Goal: Entertainment & Leisure: Consume media (video, audio)

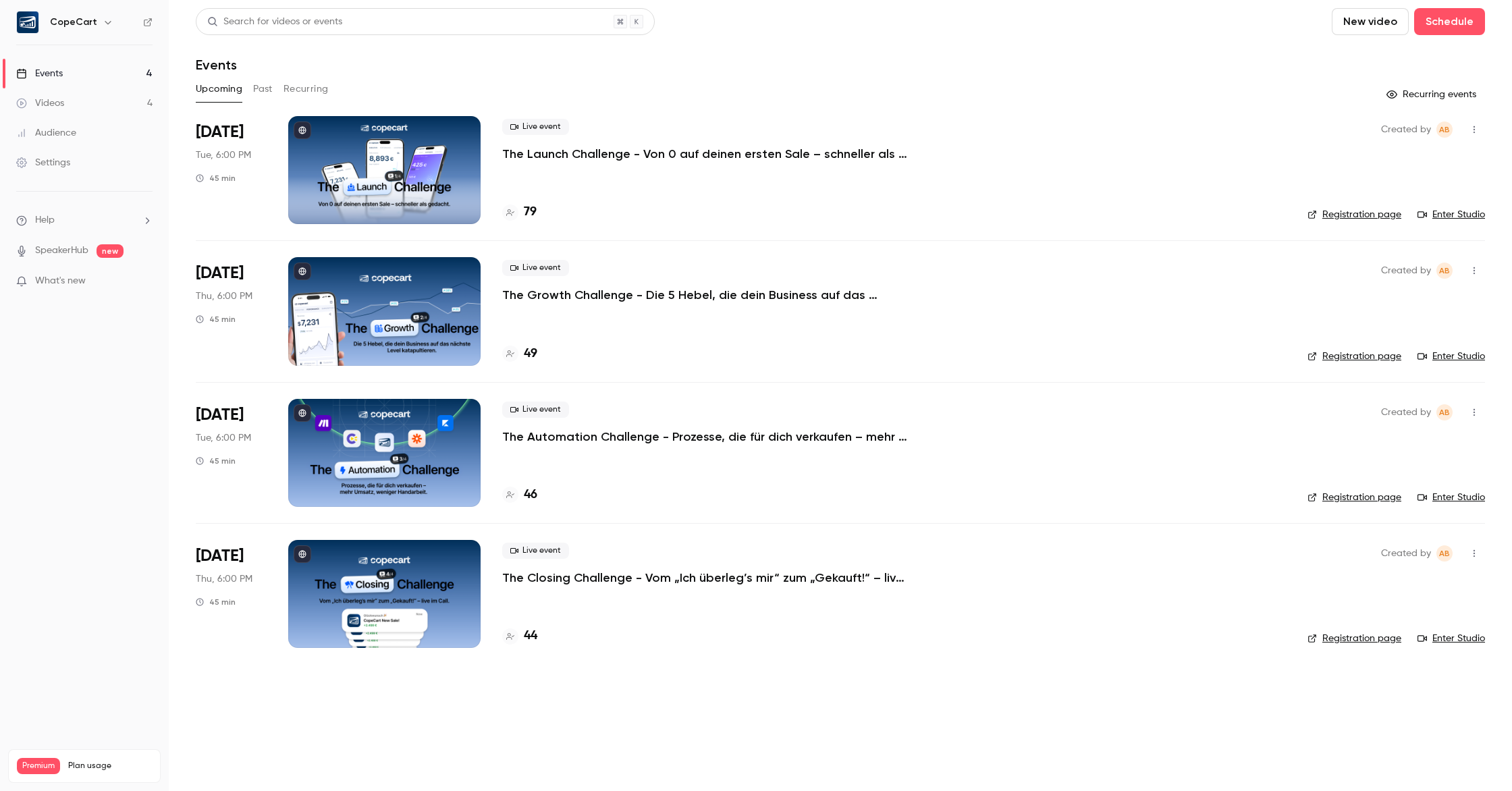
click at [256, 87] on button "Past" at bounding box center [262, 89] width 19 height 22
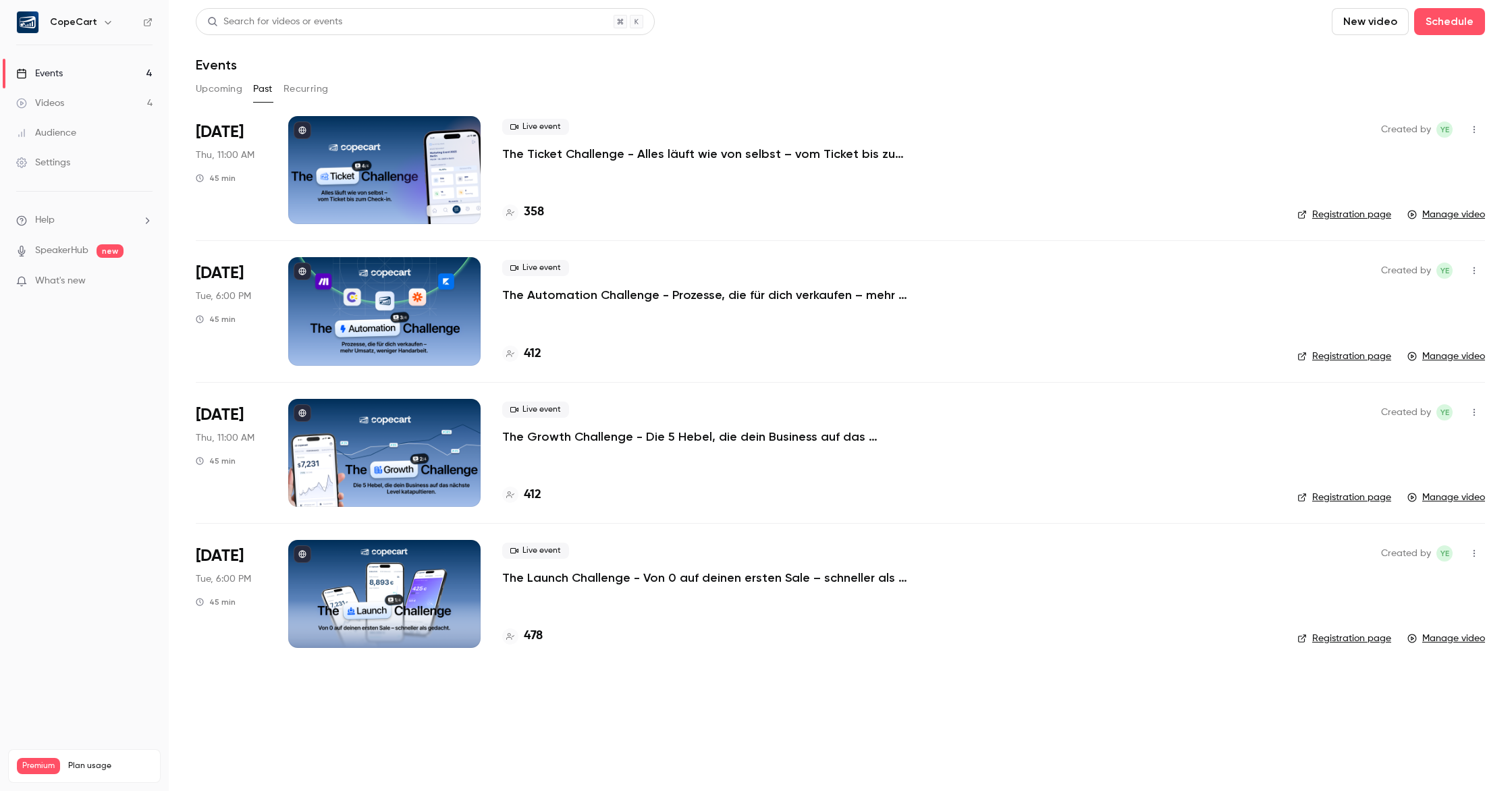
click at [381, 286] on div at bounding box center [384, 311] width 192 height 108
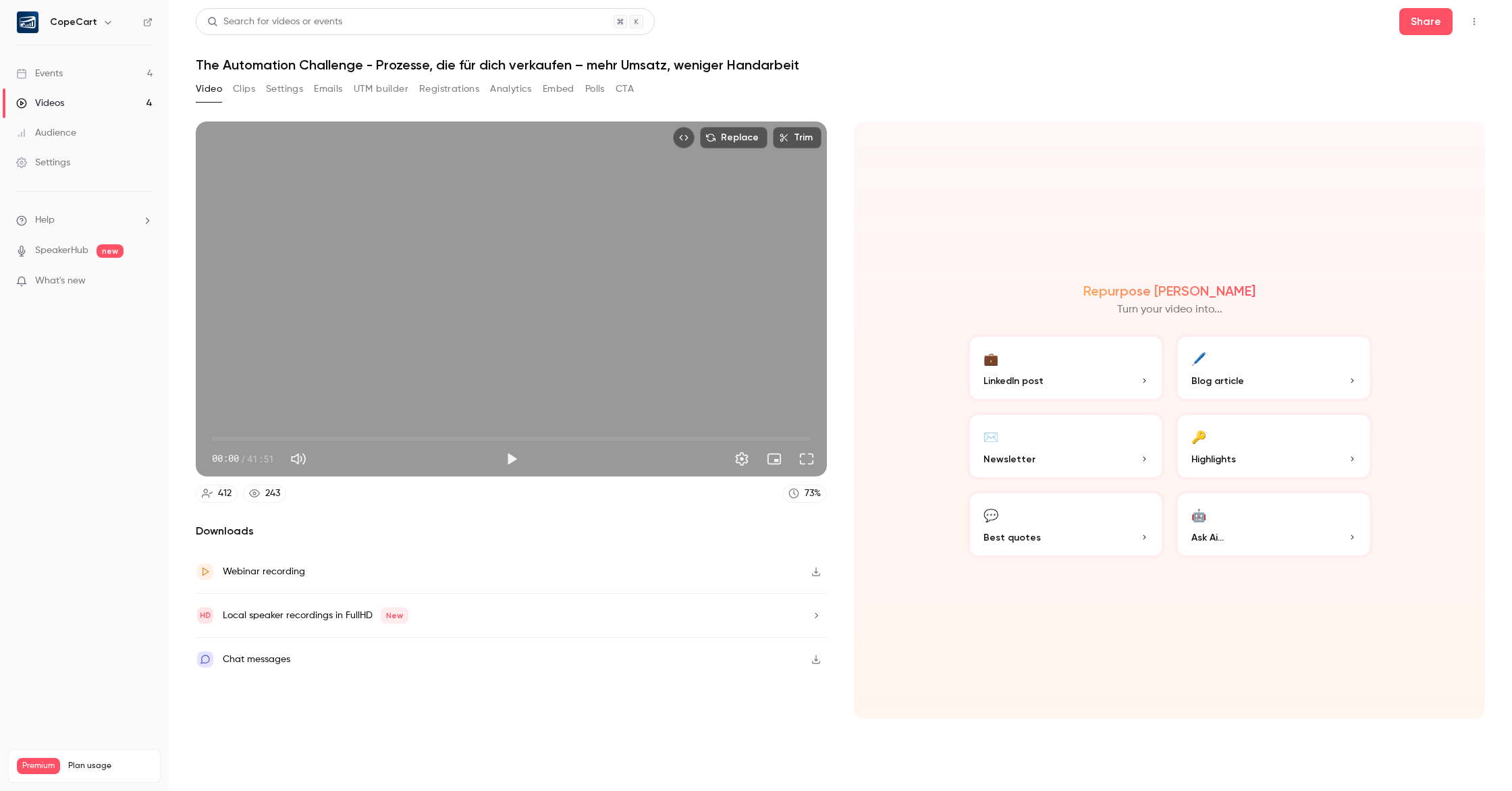
click at [816, 573] on icon "button" at bounding box center [816, 571] width 11 height 9
click at [817, 575] on icon "button" at bounding box center [816, 571] width 11 height 9
click at [55, 77] on div "Events" at bounding box center [39, 73] width 46 height 13
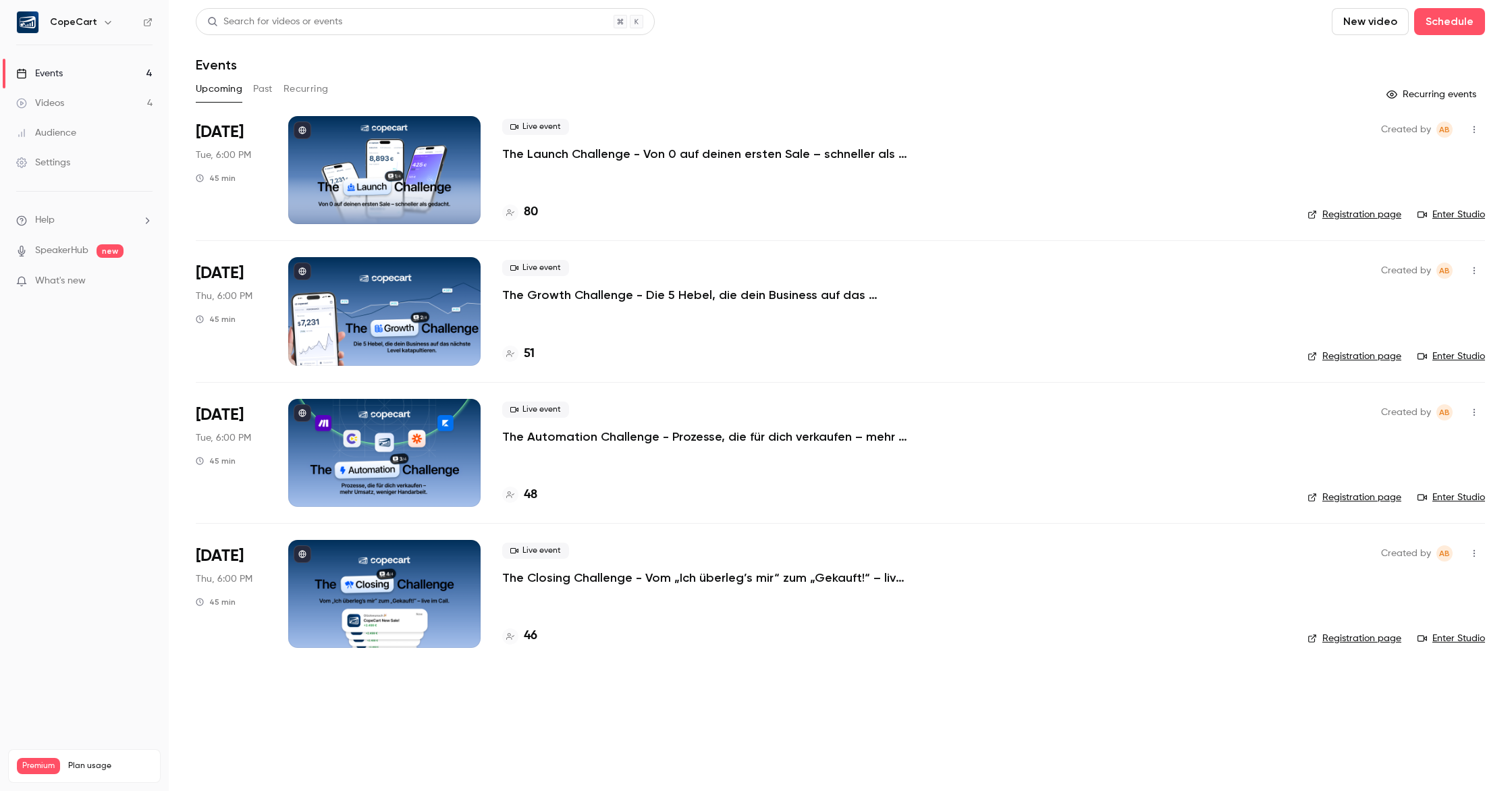
click at [685, 580] on p "The Closing Challenge - Vom „Ich überleg’s mir“ zum „Gekauft!“ – live im Call." at bounding box center [705, 577] width 405 height 16
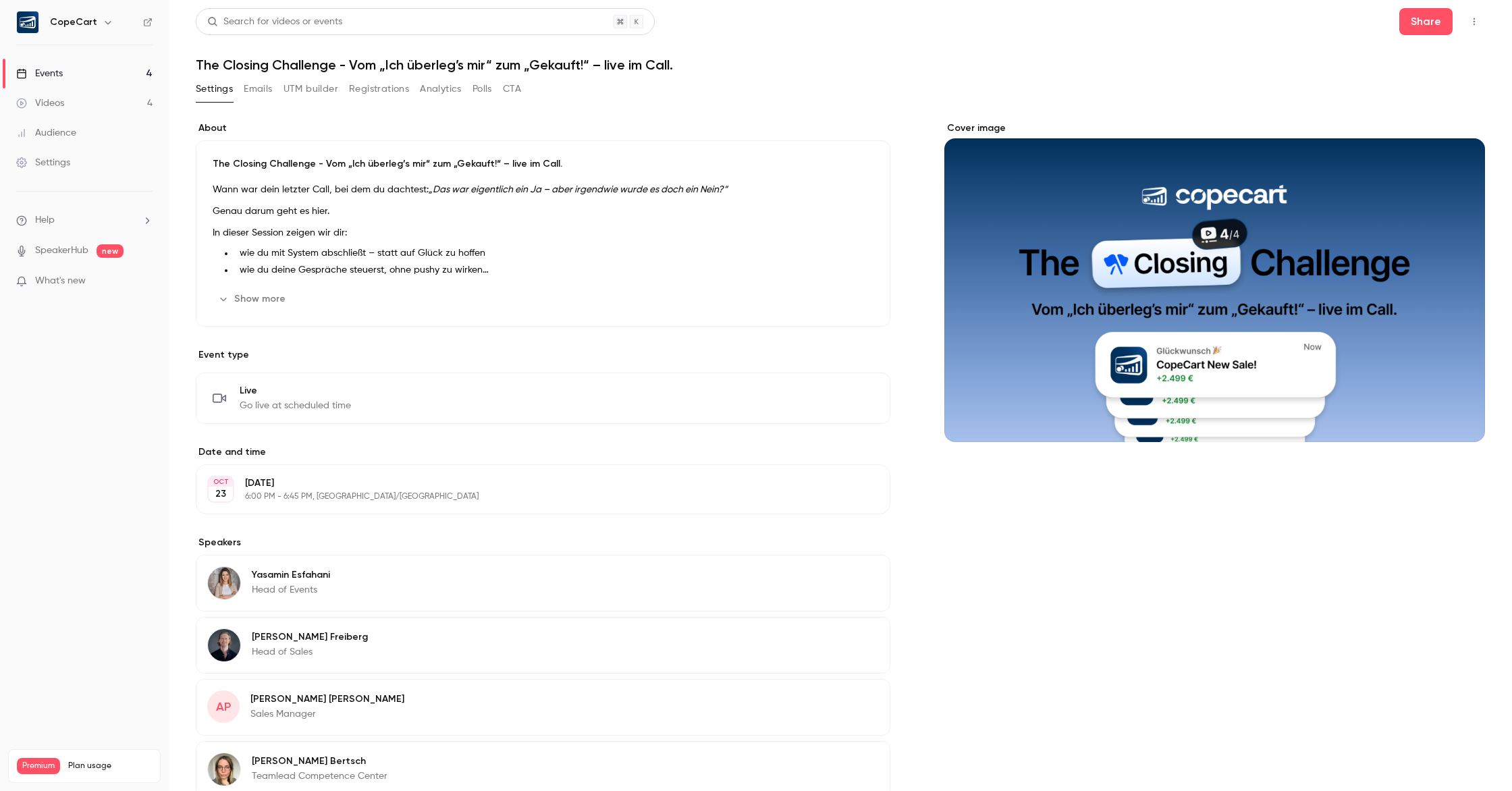
click at [95, 70] on link "Events 4" at bounding box center [84, 73] width 169 height 29
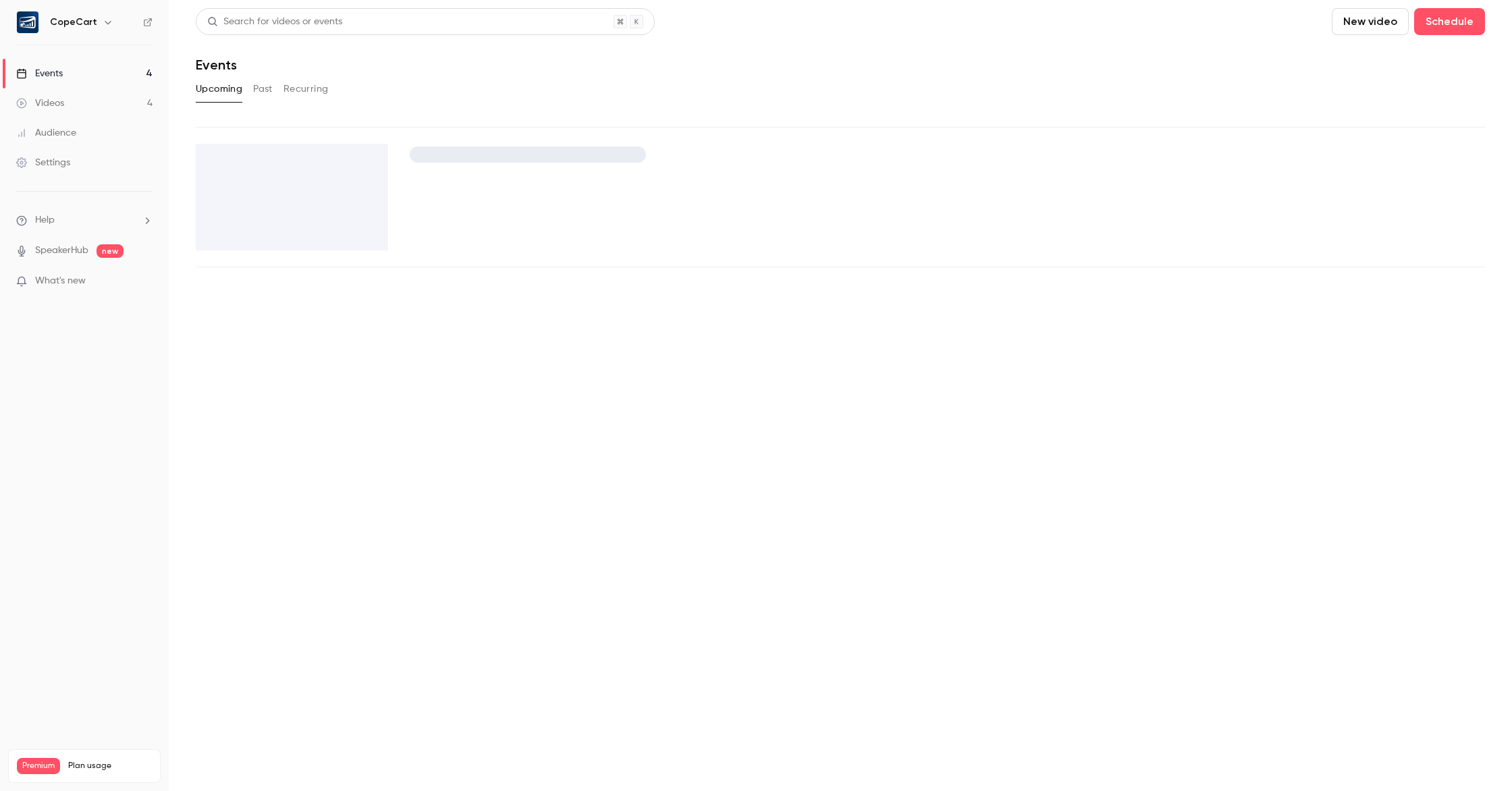
click at [264, 89] on button "Past" at bounding box center [262, 89] width 19 height 22
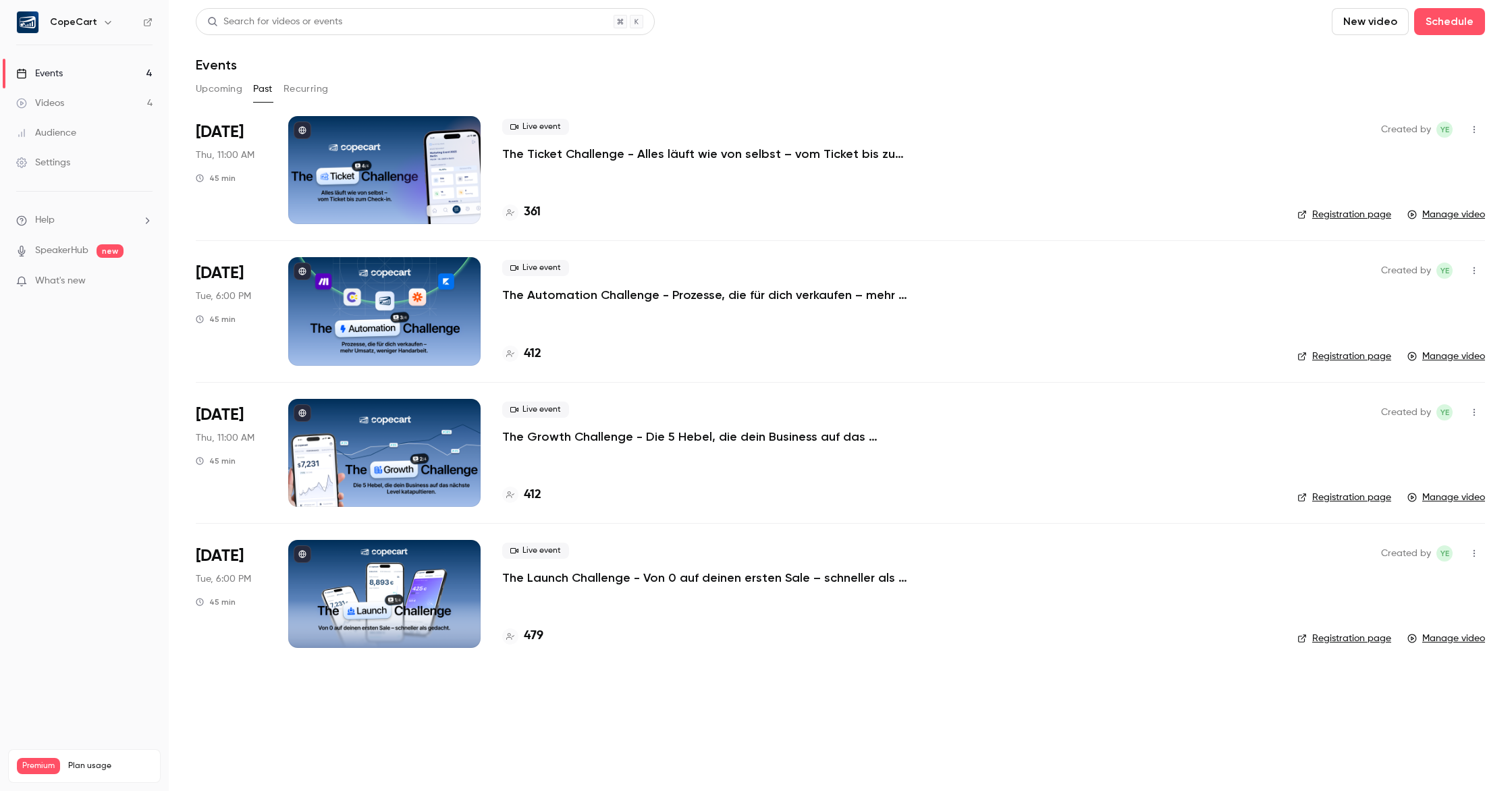
click at [409, 455] on div at bounding box center [384, 452] width 192 height 108
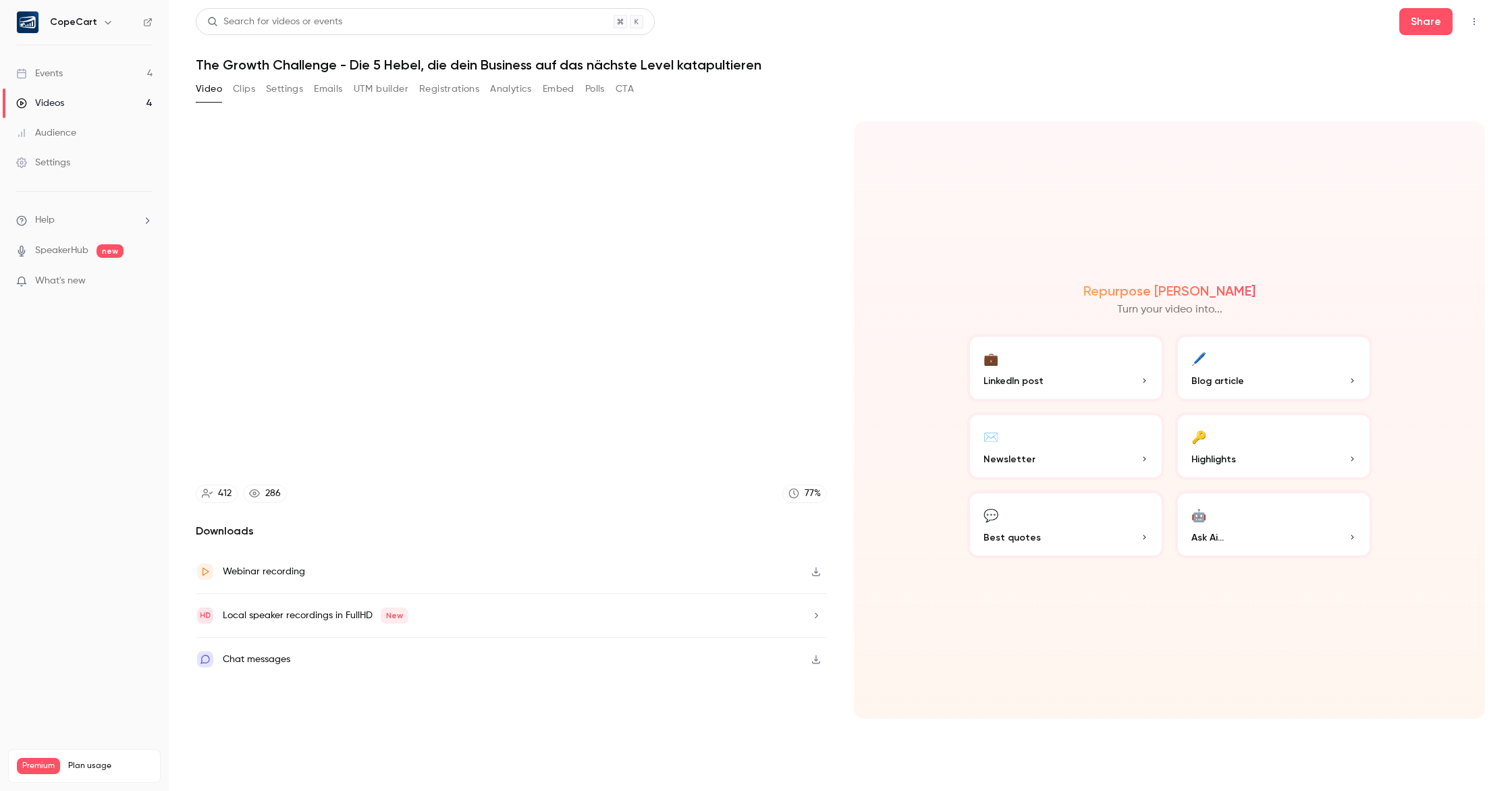
click at [814, 575] on icon "button" at bounding box center [817, 572] width 8 height 8
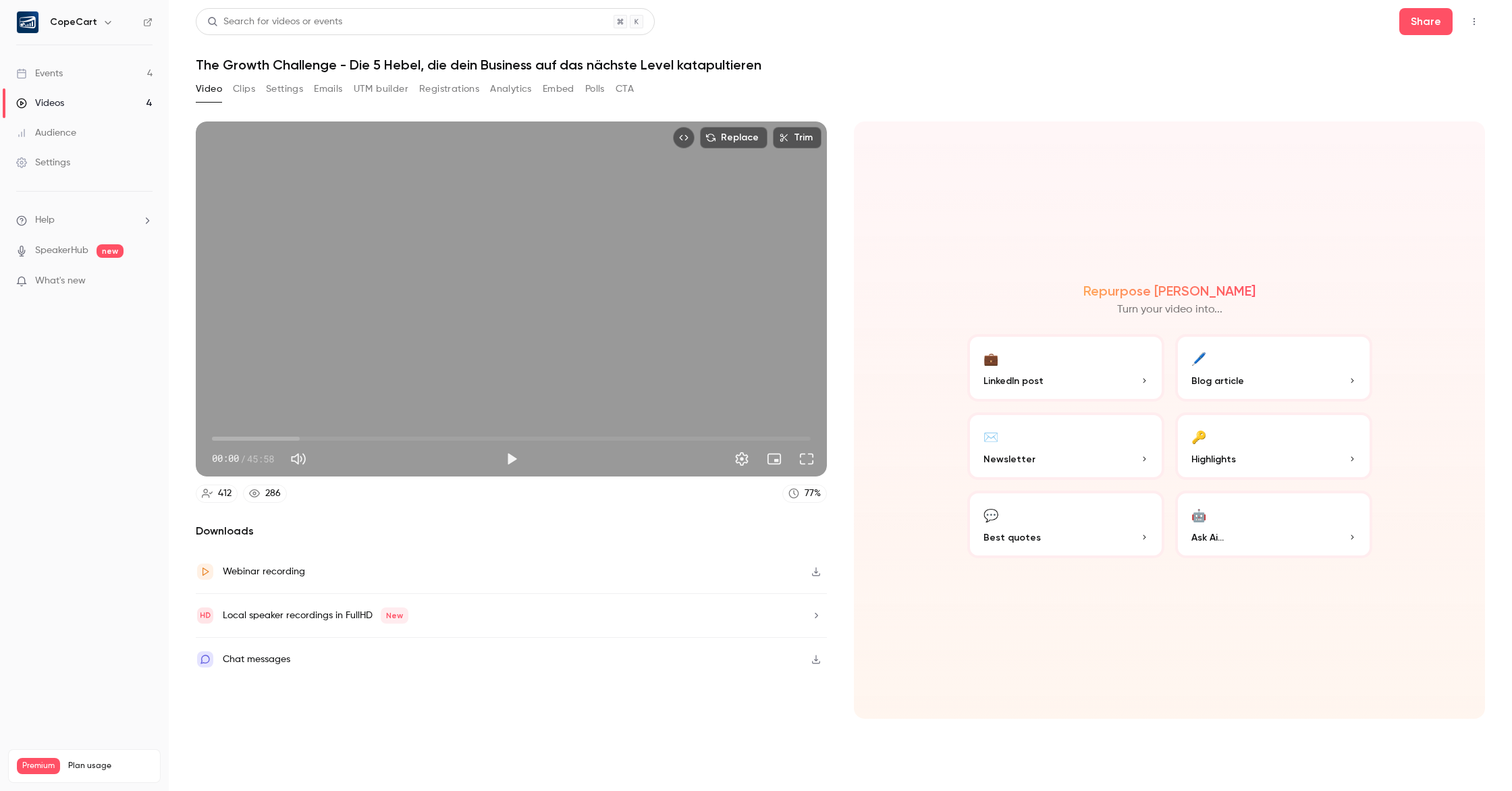
click at [104, 77] on link "Events 4" at bounding box center [84, 73] width 169 height 29
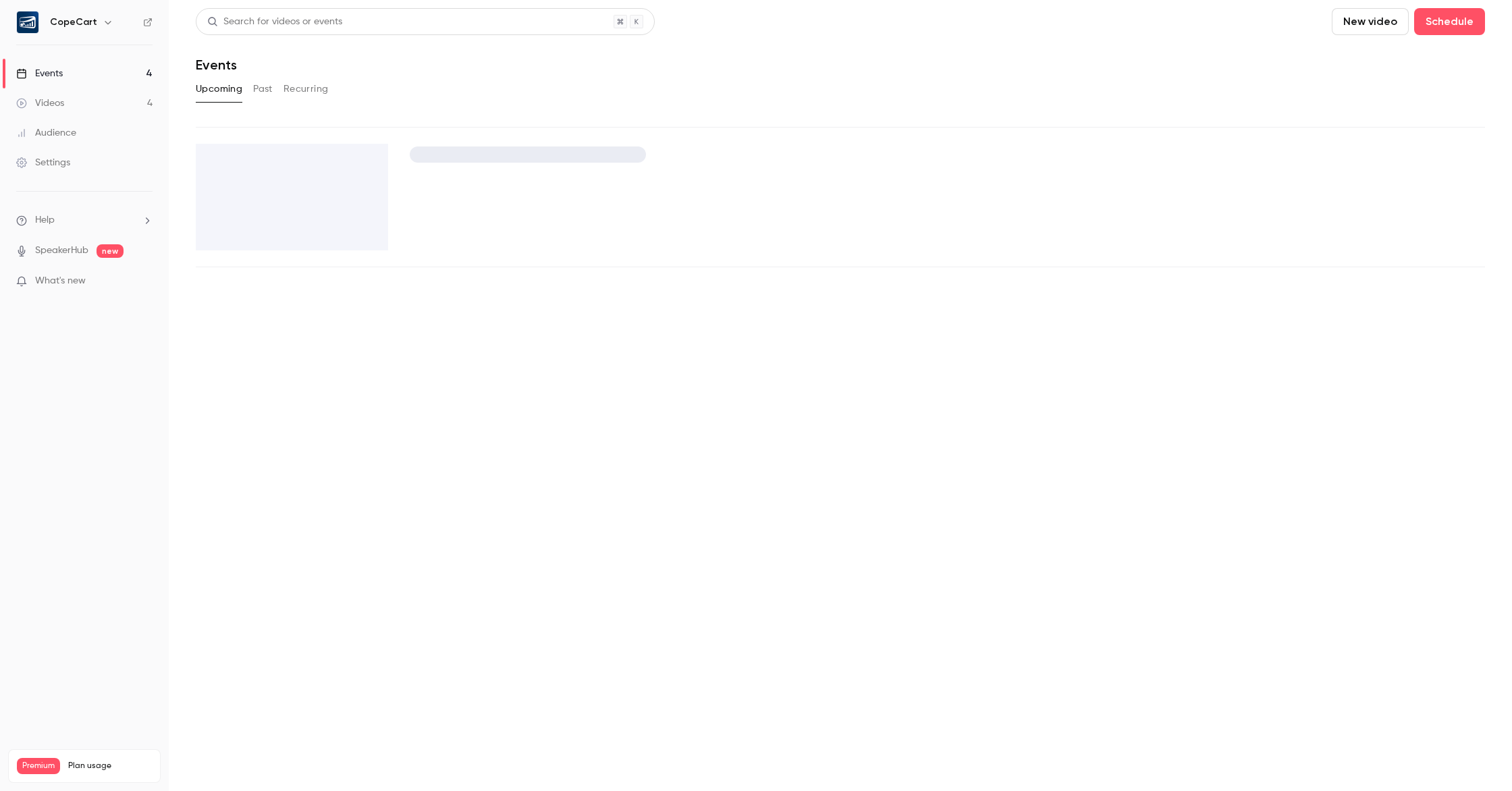
click at [266, 89] on button "Past" at bounding box center [262, 89] width 19 height 22
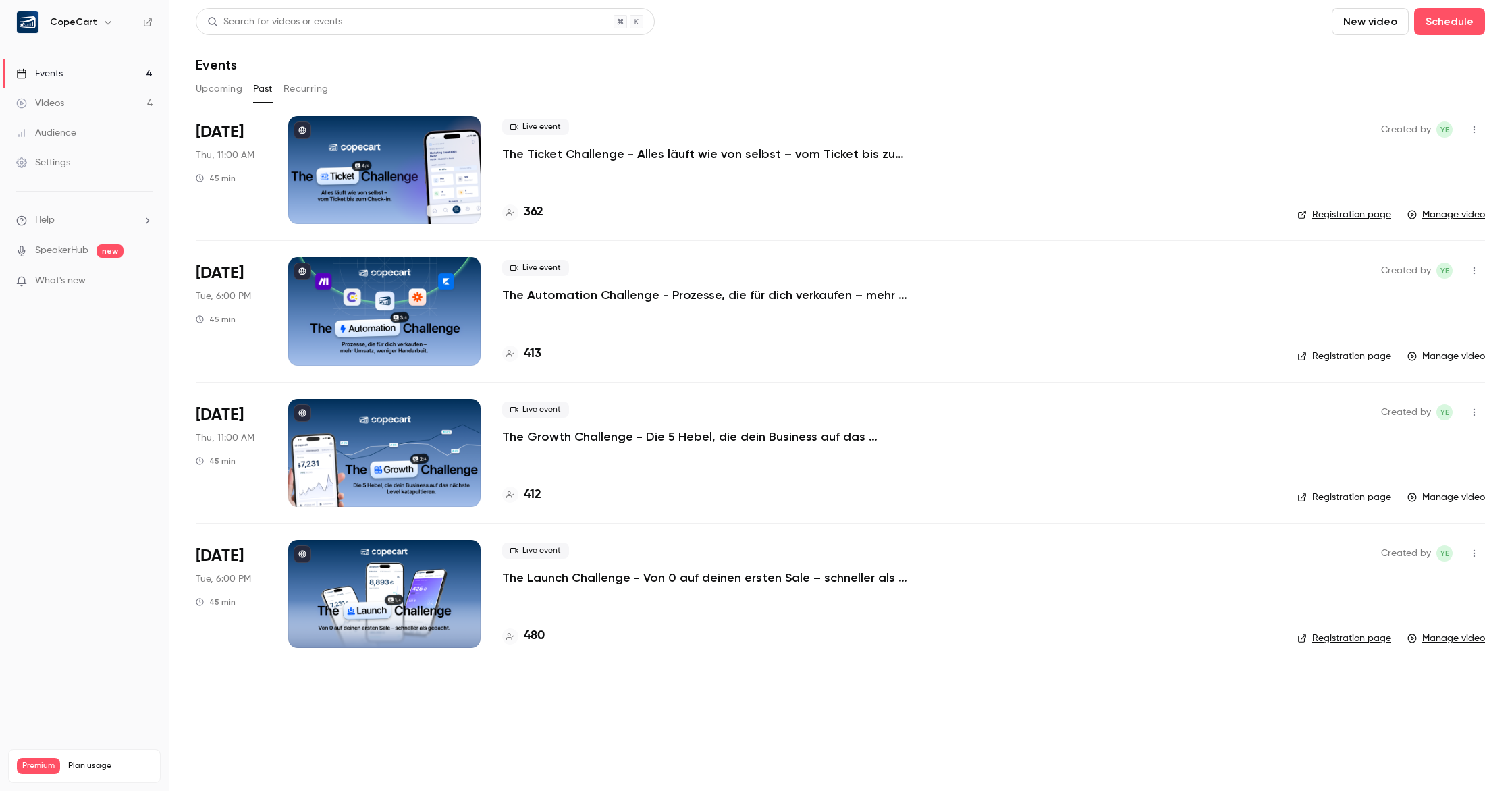
click at [368, 582] on div at bounding box center [384, 594] width 192 height 108
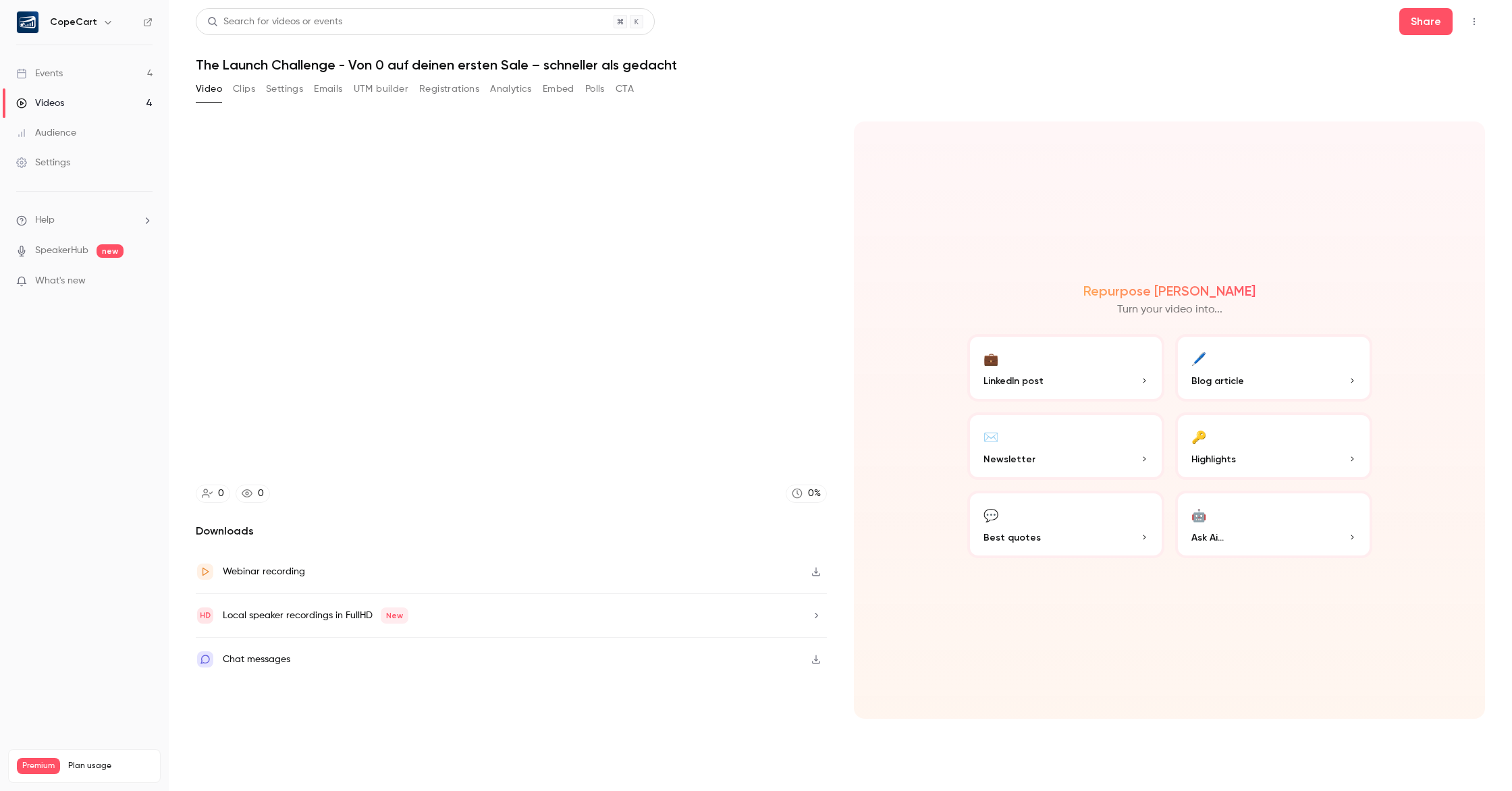
click at [815, 572] on icon "button" at bounding box center [817, 572] width 8 height 8
